Goal: Information Seeking & Learning: Understand process/instructions

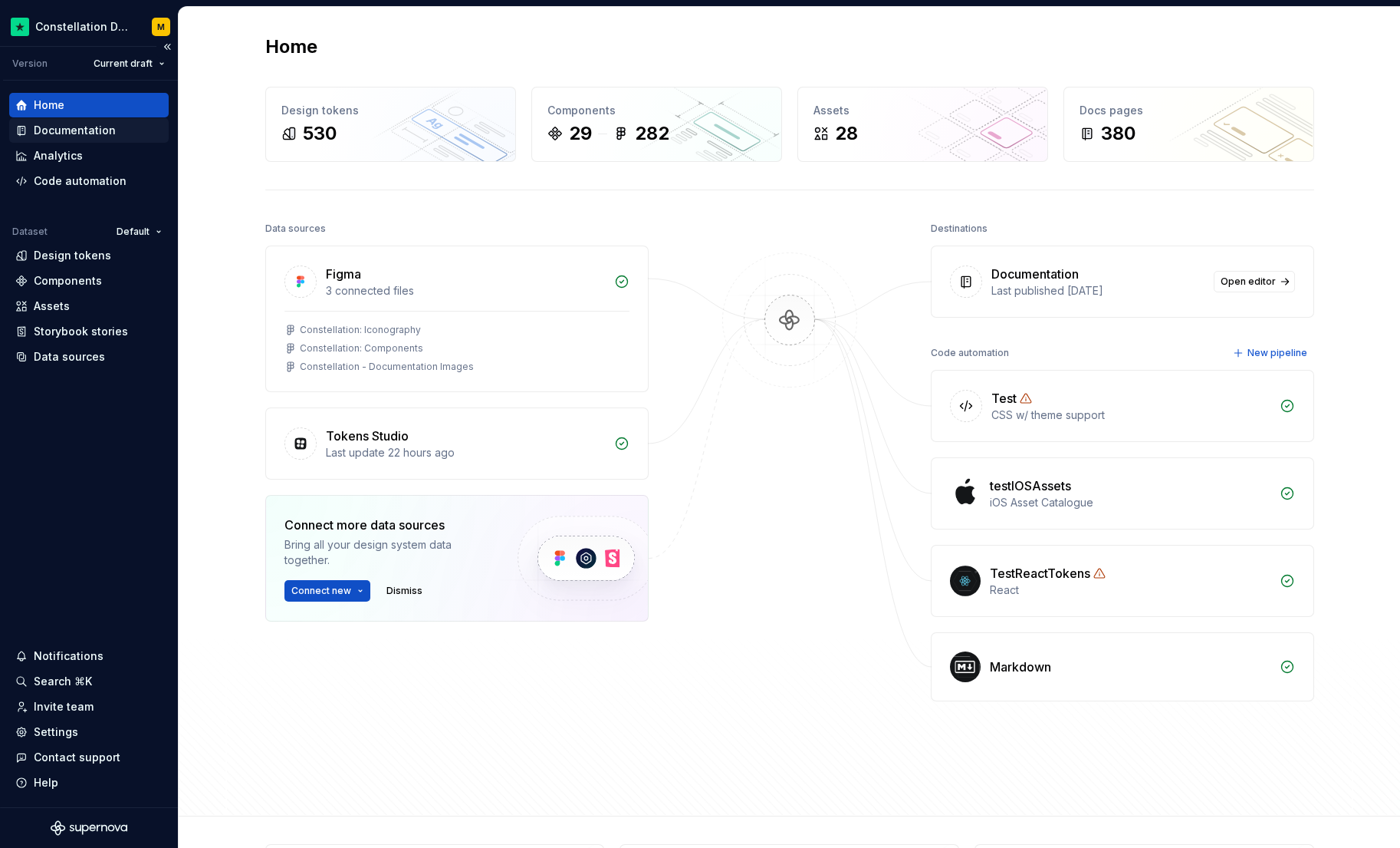
click at [104, 131] on div "Documentation" at bounding box center [75, 130] width 82 height 15
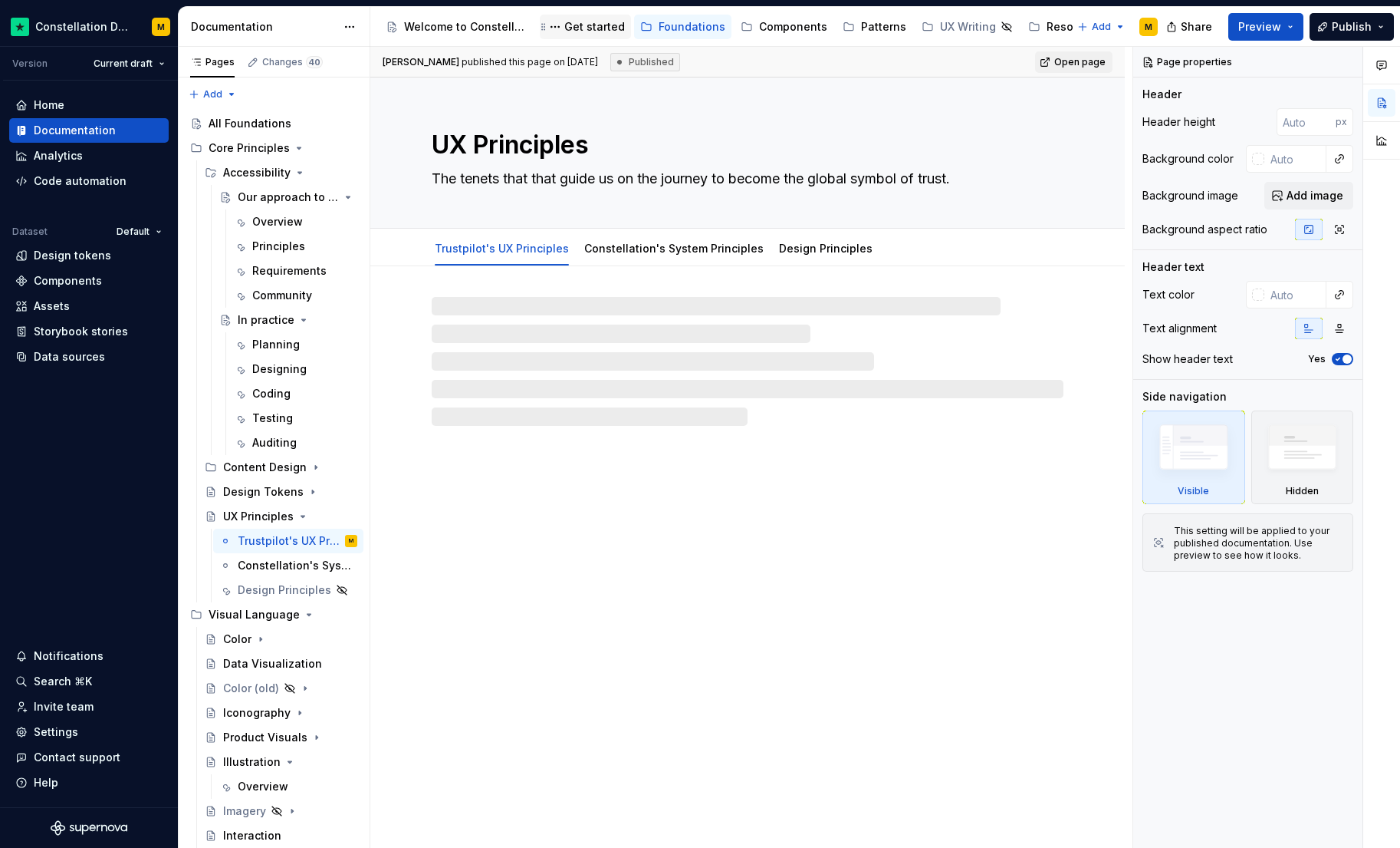
click at [614, 35] on div "Get started" at bounding box center [585, 27] width 79 height 18
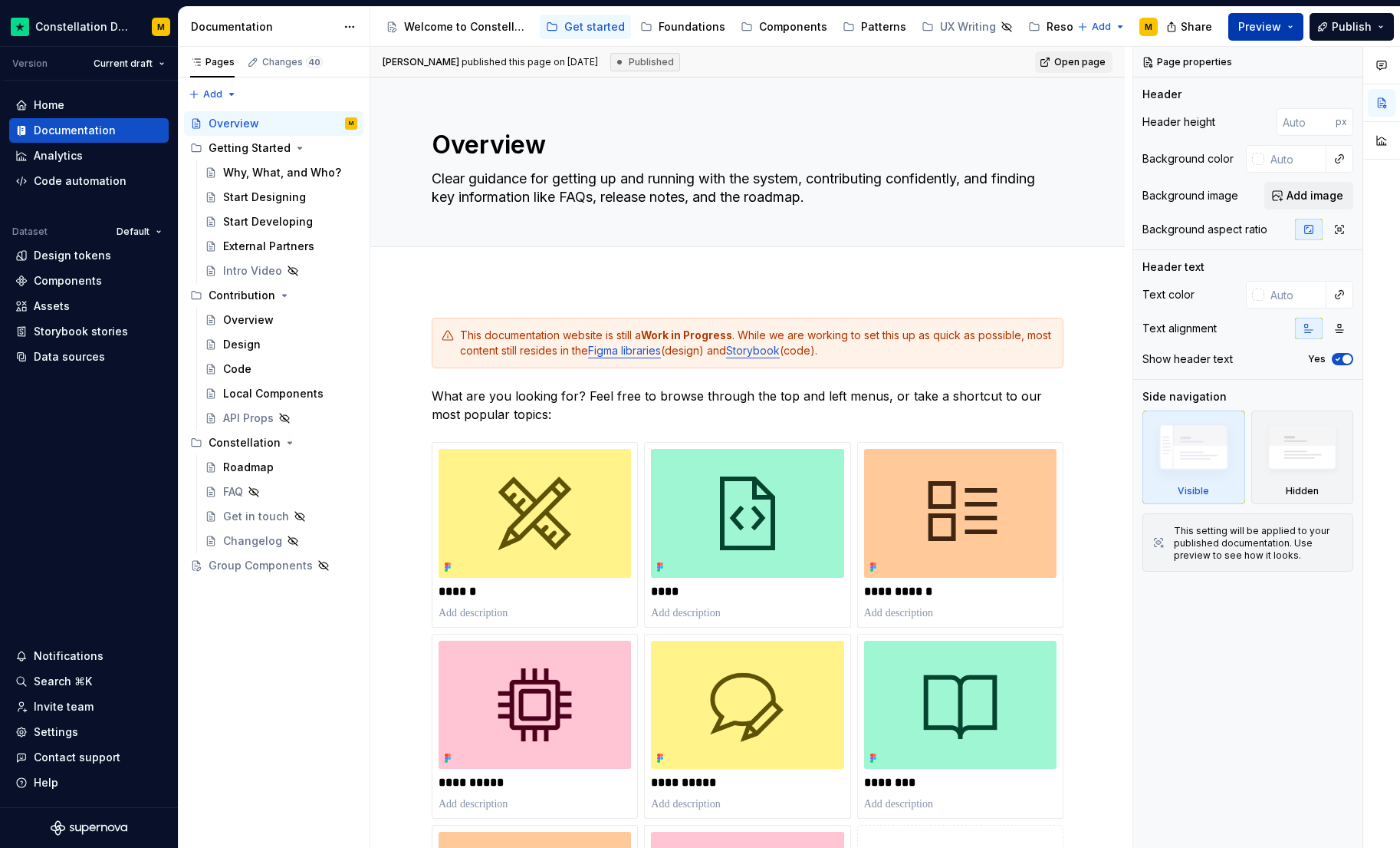
click at [1238, 28] on button "Preview" at bounding box center [1265, 27] width 75 height 28
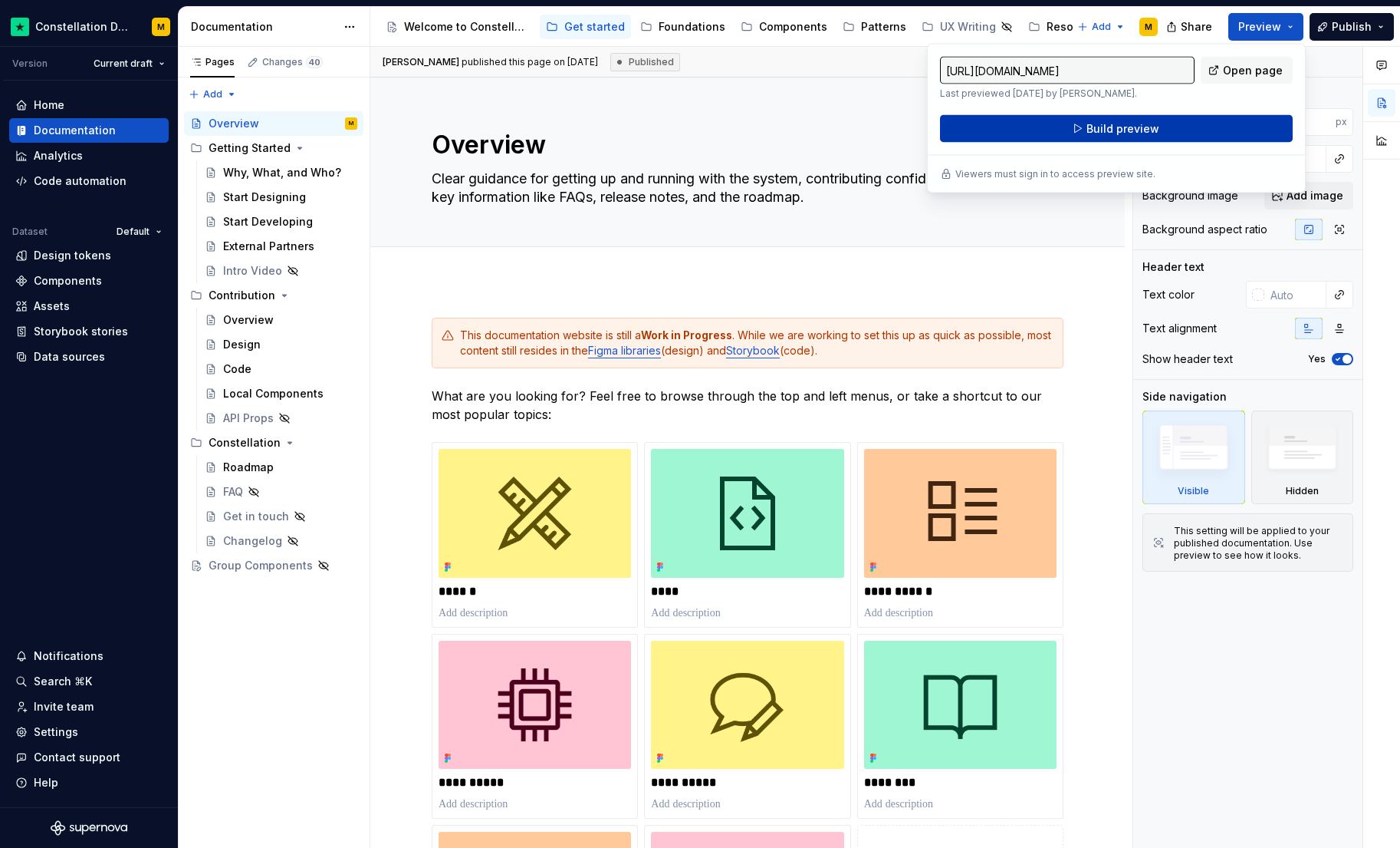
click at [1158, 128] on button "Build preview" at bounding box center [1116, 129] width 352 height 28
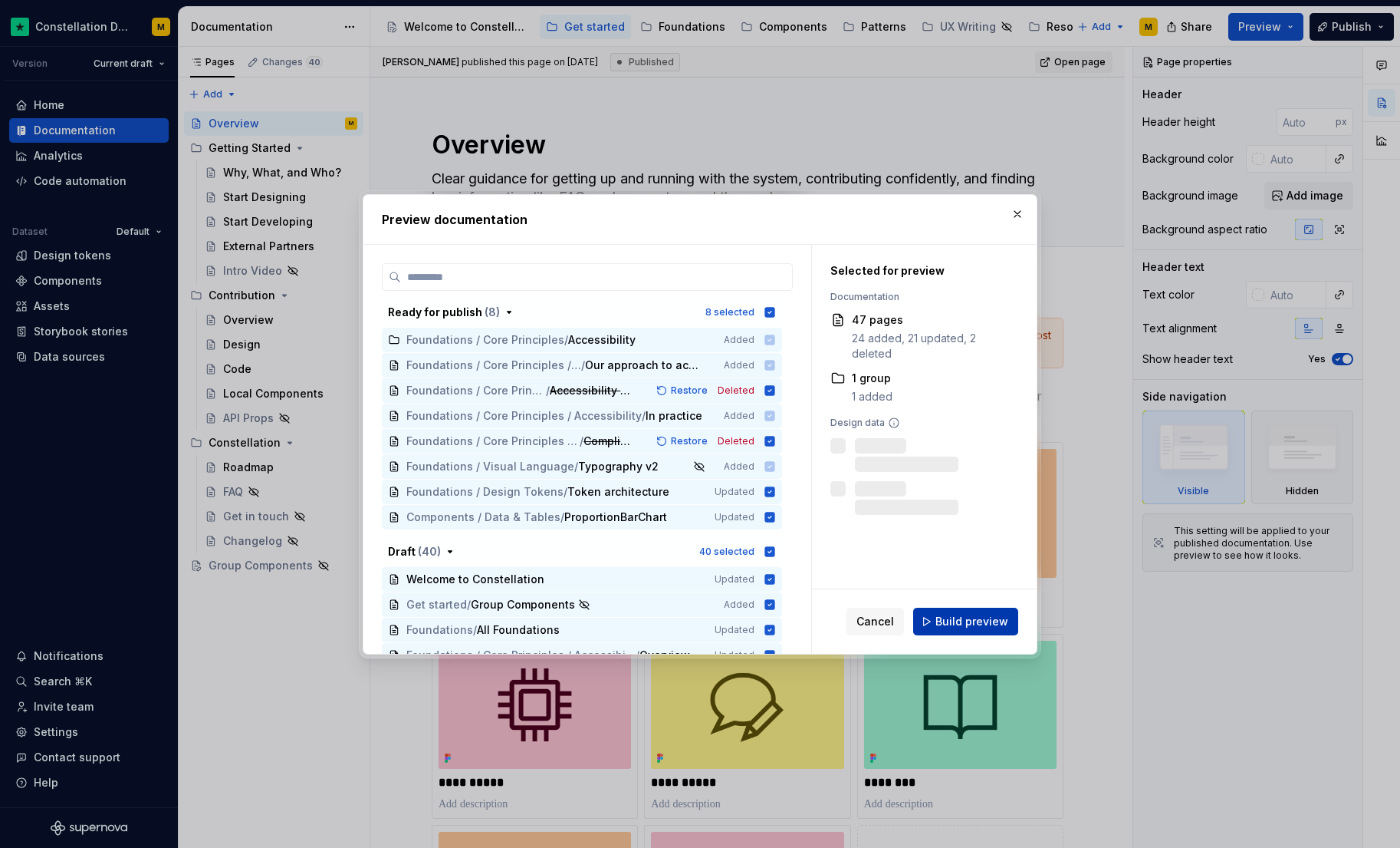
click at [949, 607] on button "Build preview" at bounding box center [966, 621] width 105 height 28
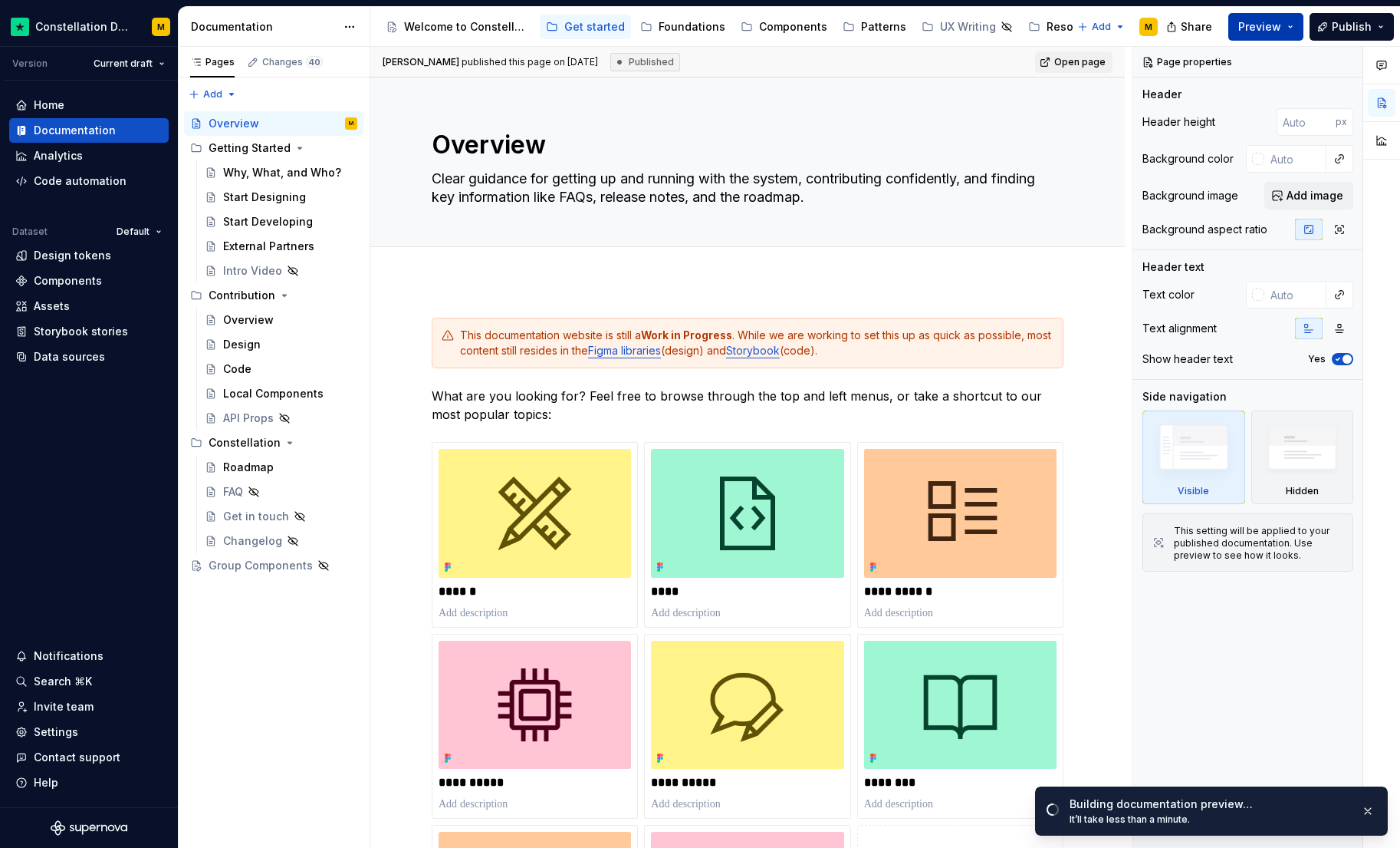
click at [1246, 19] on span "Preview" at bounding box center [1259, 26] width 43 height 15
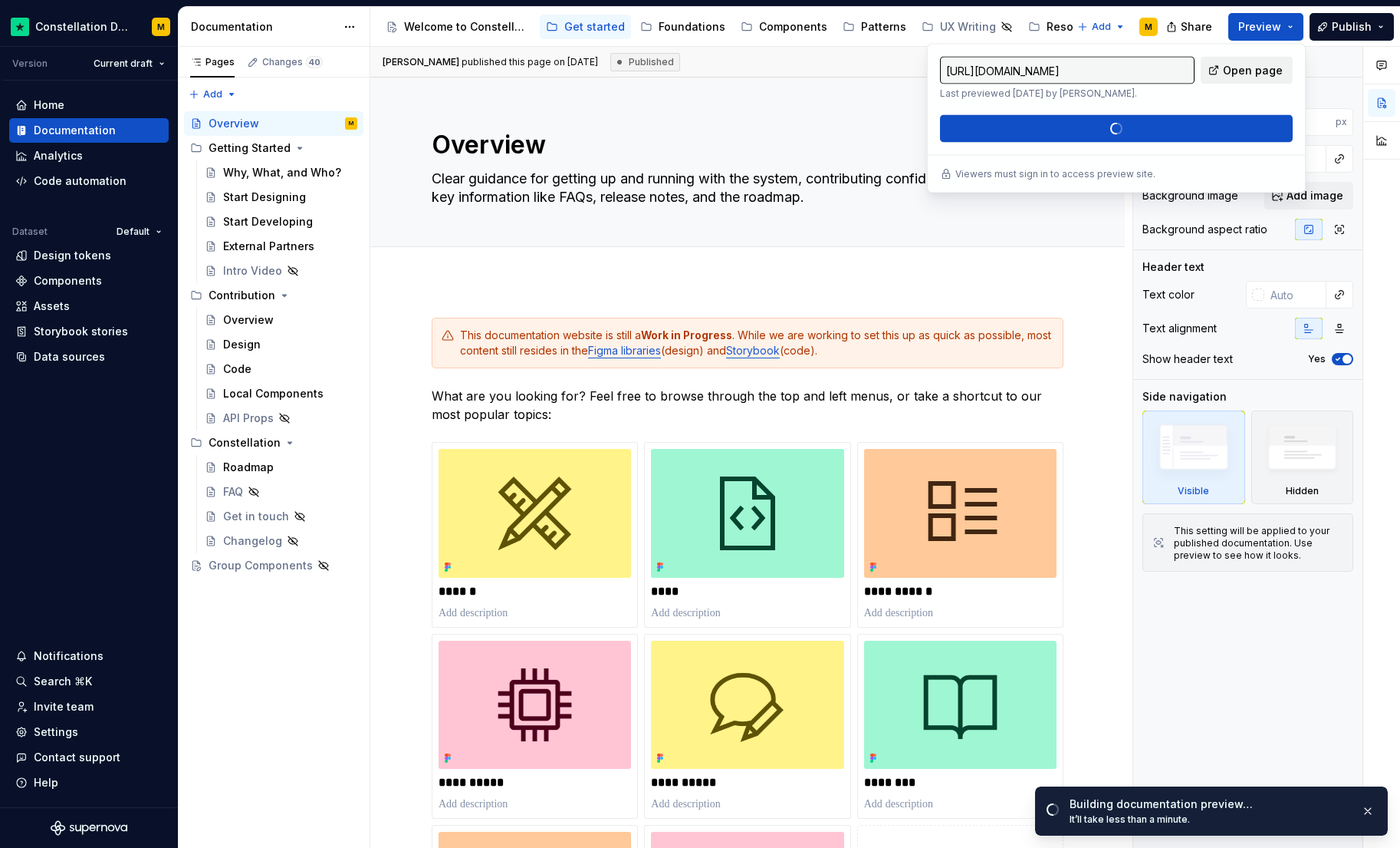
click at [1249, 76] on span "Open page" at bounding box center [1253, 70] width 60 height 15
type textarea "*"
type input "[URL][DOMAIN_NAME]"
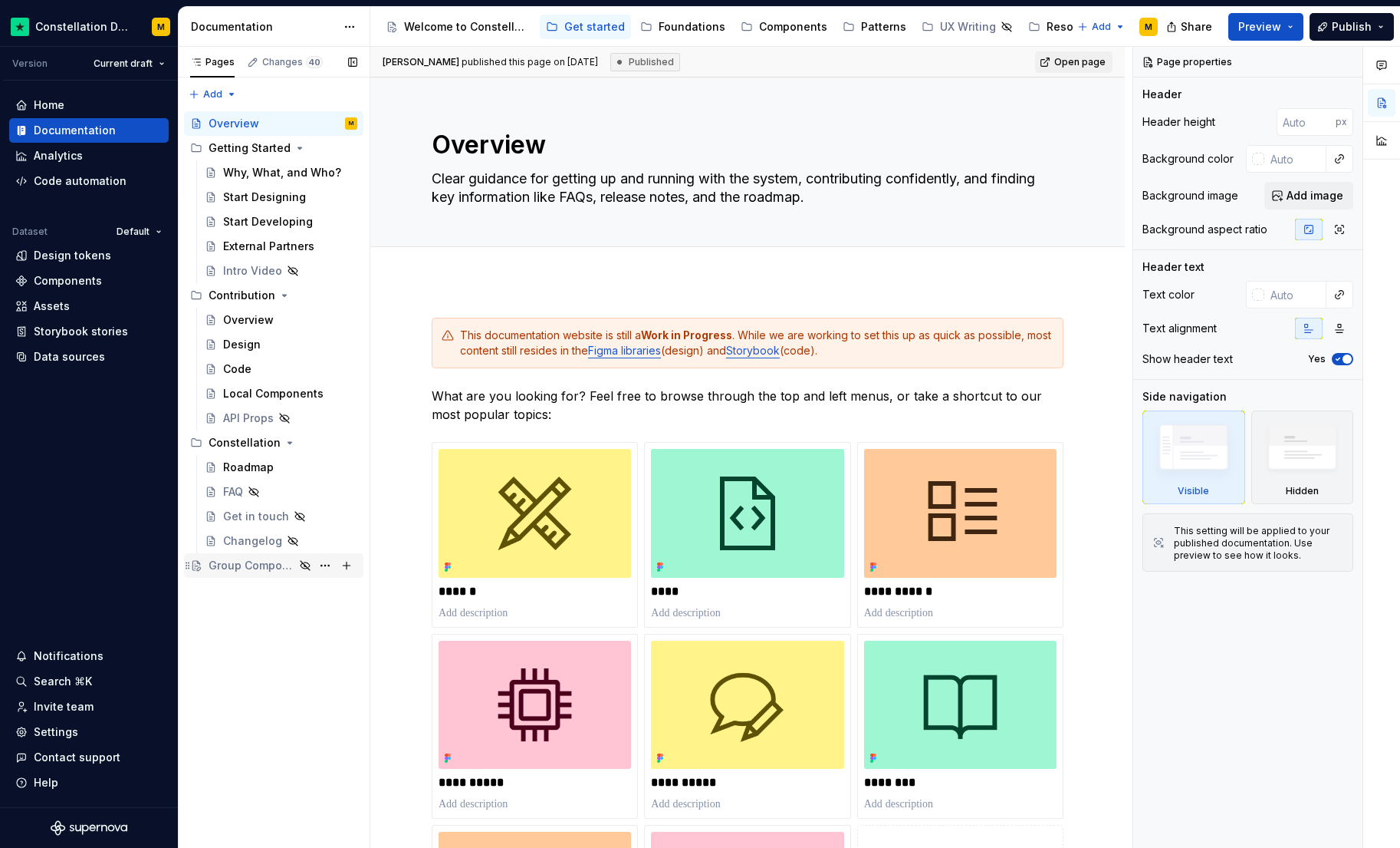
click at [232, 564] on div "Group Components" at bounding box center [252, 564] width 86 height 15
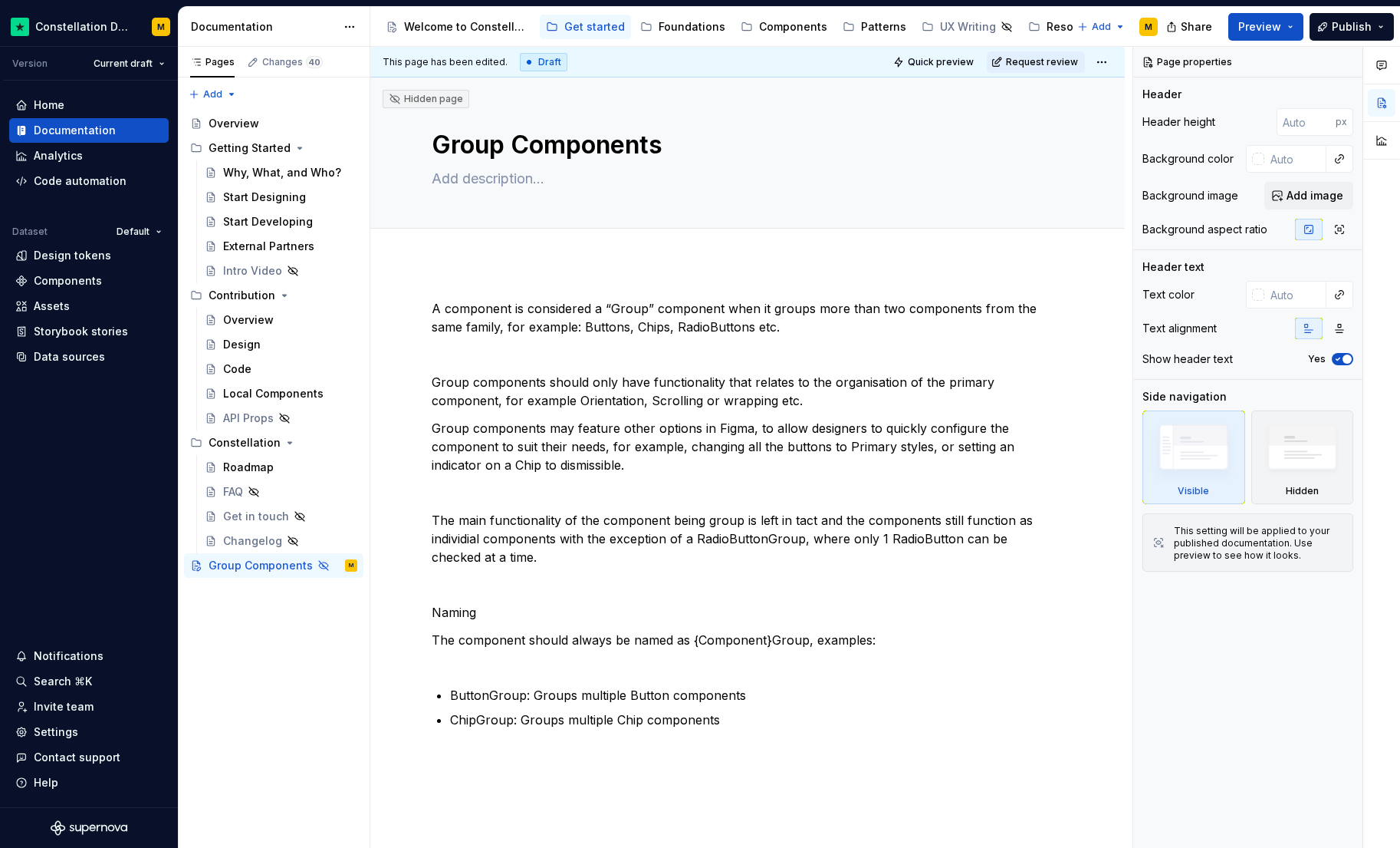
type textarea "*"
